Goal: Task Accomplishment & Management: Use online tool/utility

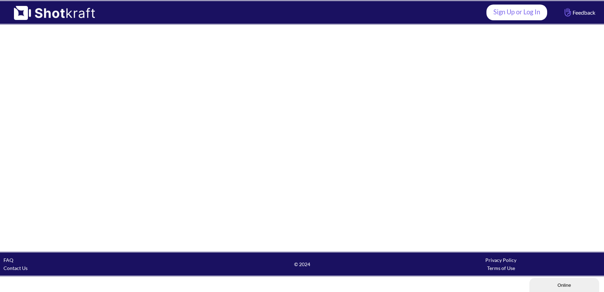
click at [502, 17] on link "Sign Up or Log In" at bounding box center [517, 13] width 61 height 16
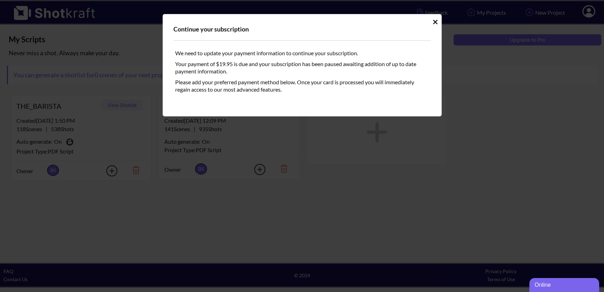
click at [330, 190] on div "Continue your subscription We need to update your payment information to contin…" at bounding box center [302, 146] width 604 height 292
click at [436, 21] on icon "Idle Modal" at bounding box center [435, 22] width 5 height 7
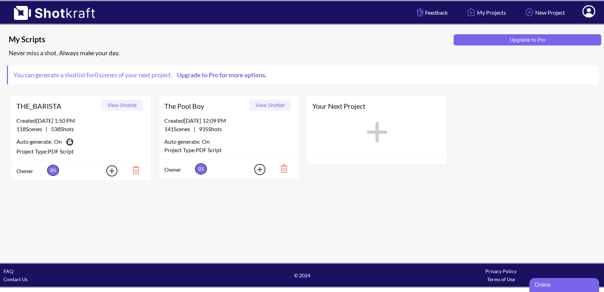
click at [278, 103] on button "View Shotlist" at bounding box center [270, 104] width 42 height 11
